Goal: Task Accomplishment & Management: Manage account settings

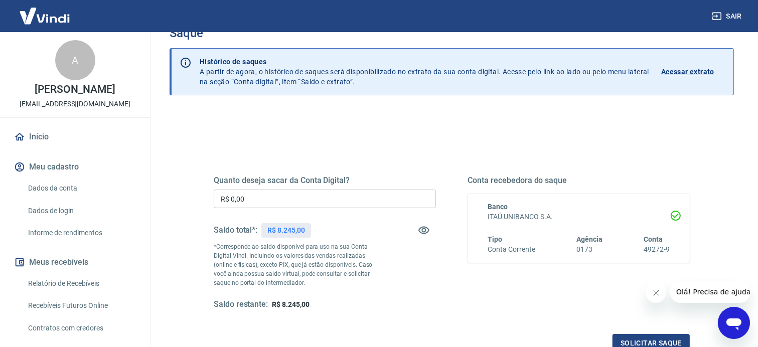
scroll to position [50, 0]
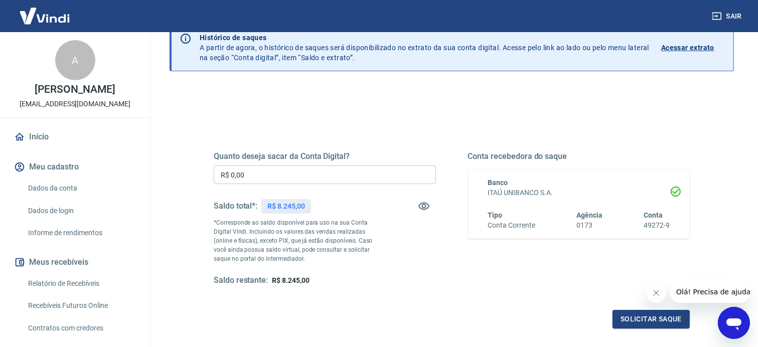
click at [271, 176] on input "R$ 0,00" at bounding box center [325, 175] width 222 height 19
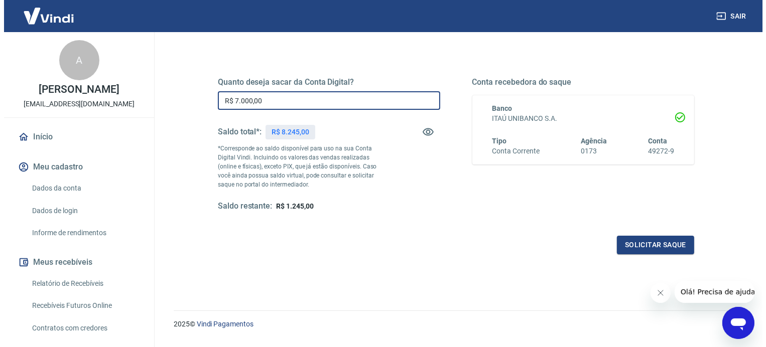
scroll to position [149, 0]
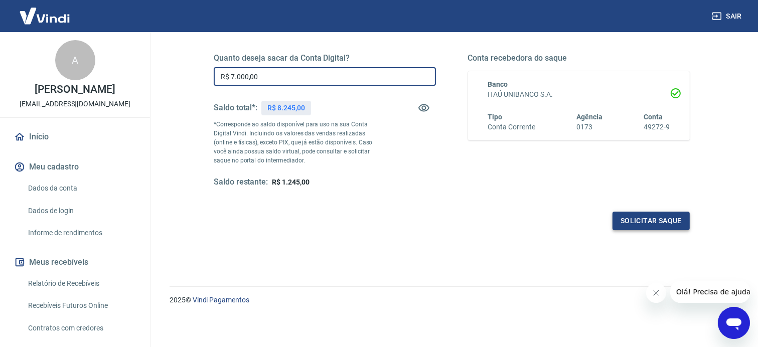
type input "R$ 7.000,00"
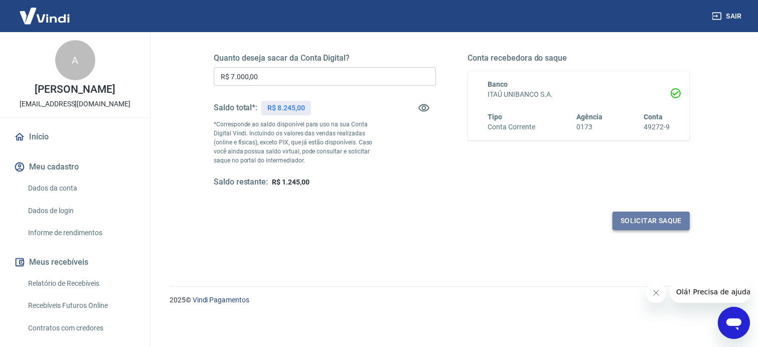
click at [643, 222] on button "Solicitar saque" at bounding box center [651, 221] width 77 height 19
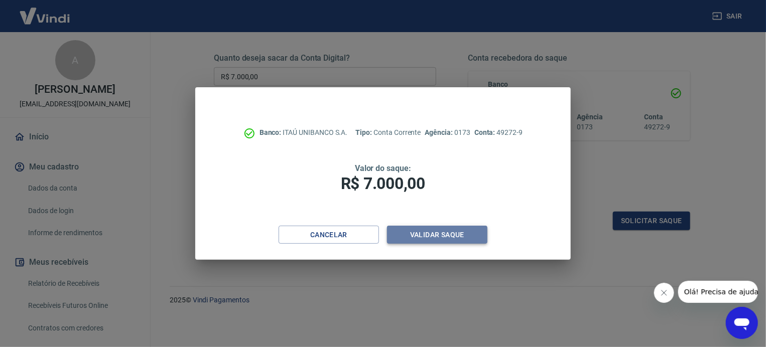
click at [425, 233] on button "Validar saque" at bounding box center [437, 235] width 100 height 19
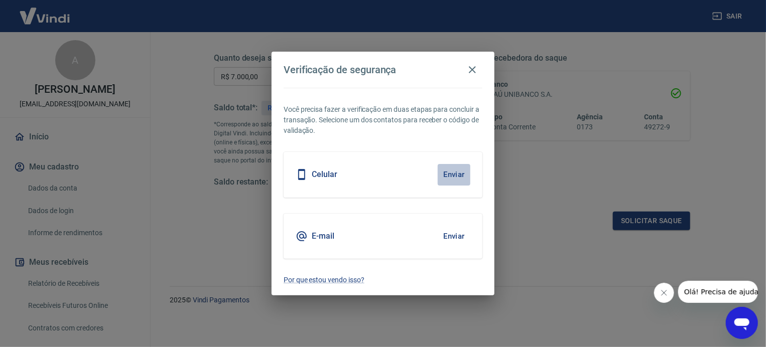
click at [451, 175] on button "Enviar" at bounding box center [454, 174] width 33 height 21
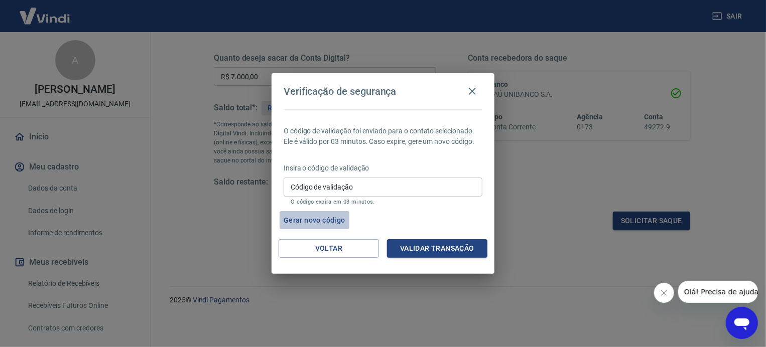
click at [321, 218] on button "Gerar novo código" at bounding box center [315, 220] width 70 height 19
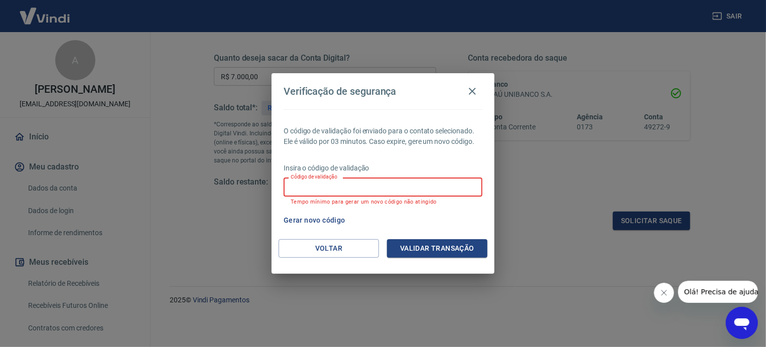
click at [313, 186] on input "Código de validação" at bounding box center [383, 187] width 199 height 19
type input "363936"
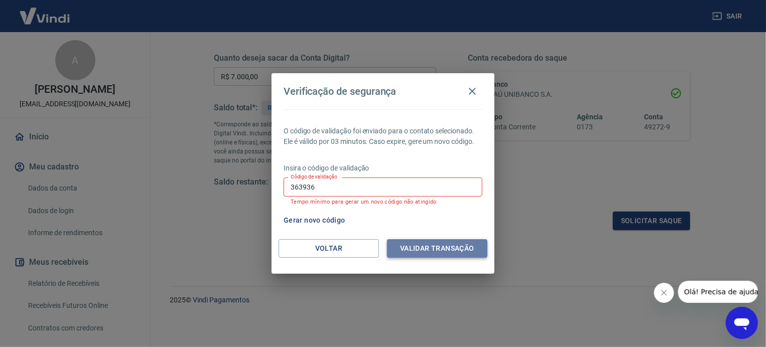
click at [426, 248] on button "Validar transação" at bounding box center [437, 248] width 100 height 19
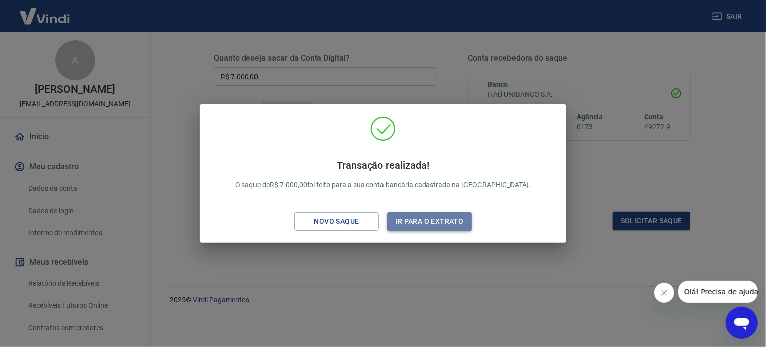
click at [420, 220] on button "Ir para o extrato" at bounding box center [429, 221] width 85 height 19
